Goal: Check status: Check status

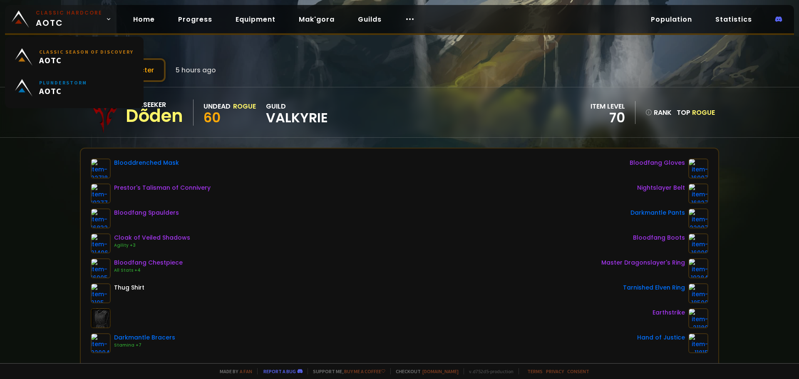
click at [58, 19] on span "Classic Hardcore AOTC" at bounding box center [69, 19] width 67 height 20
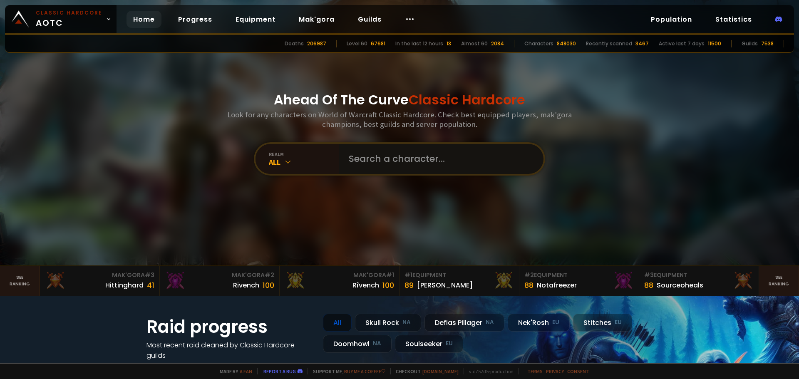
click at [373, 158] on input "text" at bounding box center [439, 159] width 190 height 30
type input "randyrizzler"
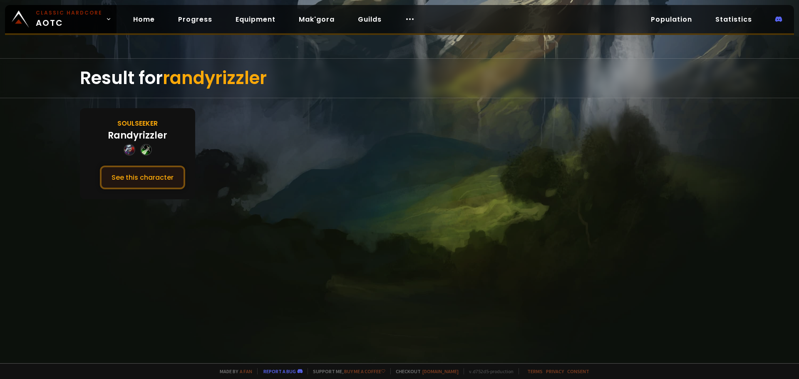
click at [176, 181] on button "See this character" at bounding box center [142, 178] width 85 height 24
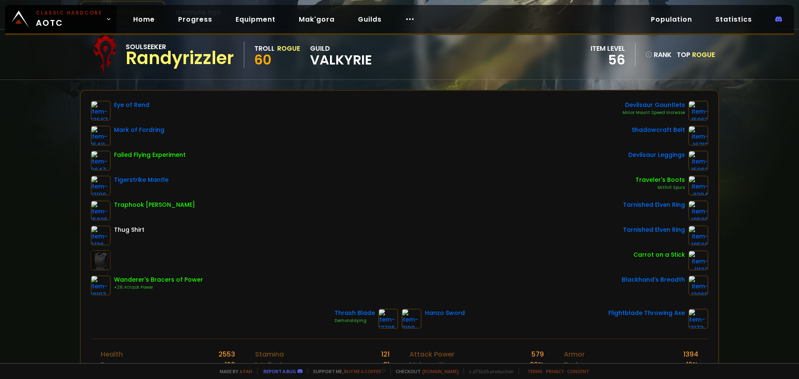
scroll to position [60, 0]
